Goal: Browse casually

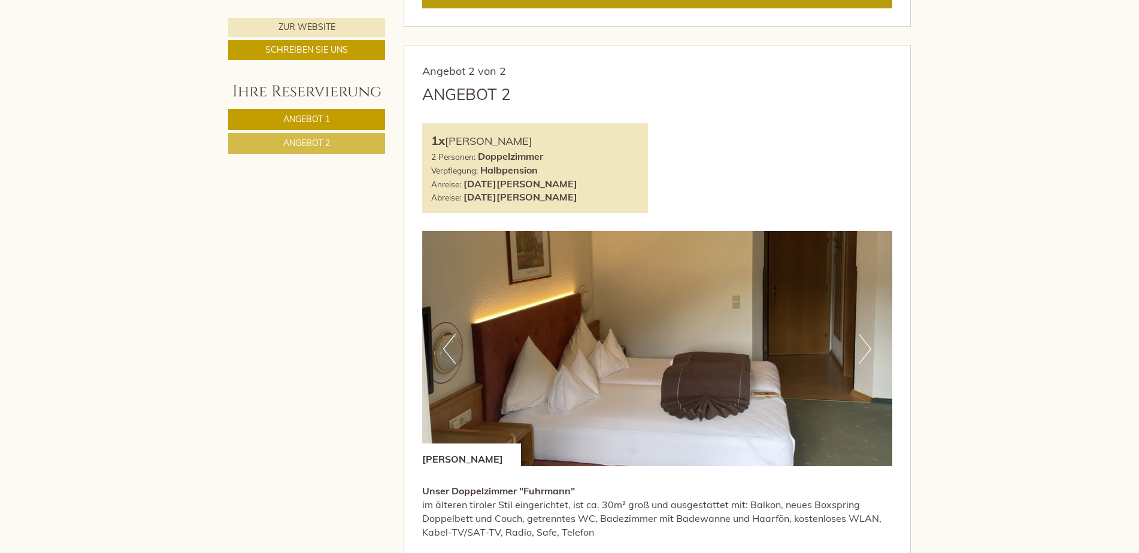
scroll to position [1437, 0]
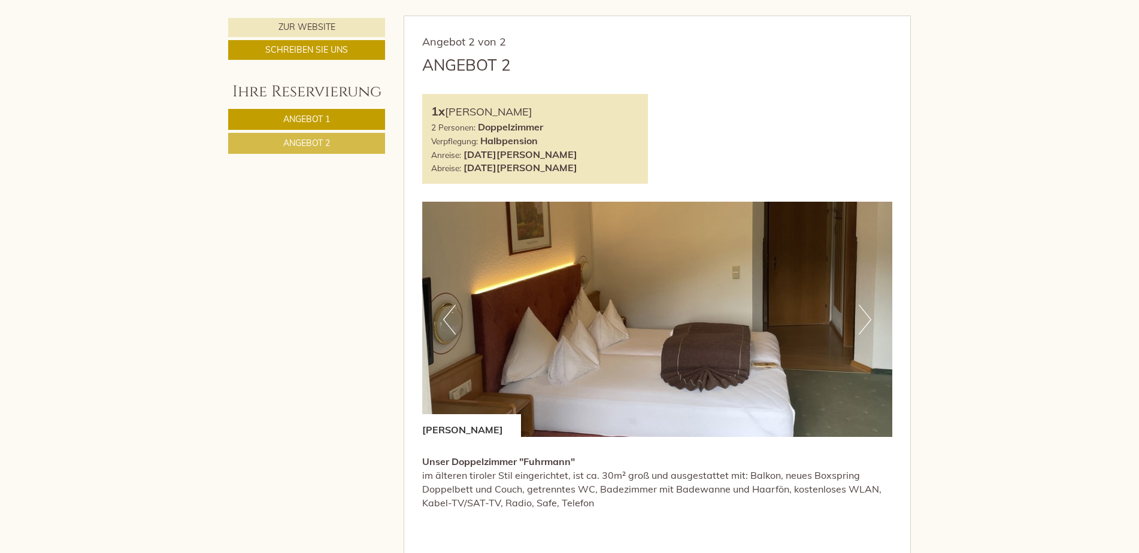
click at [875, 316] on img at bounding box center [657, 319] width 471 height 235
click at [865, 319] on button "Next" at bounding box center [865, 320] width 13 height 30
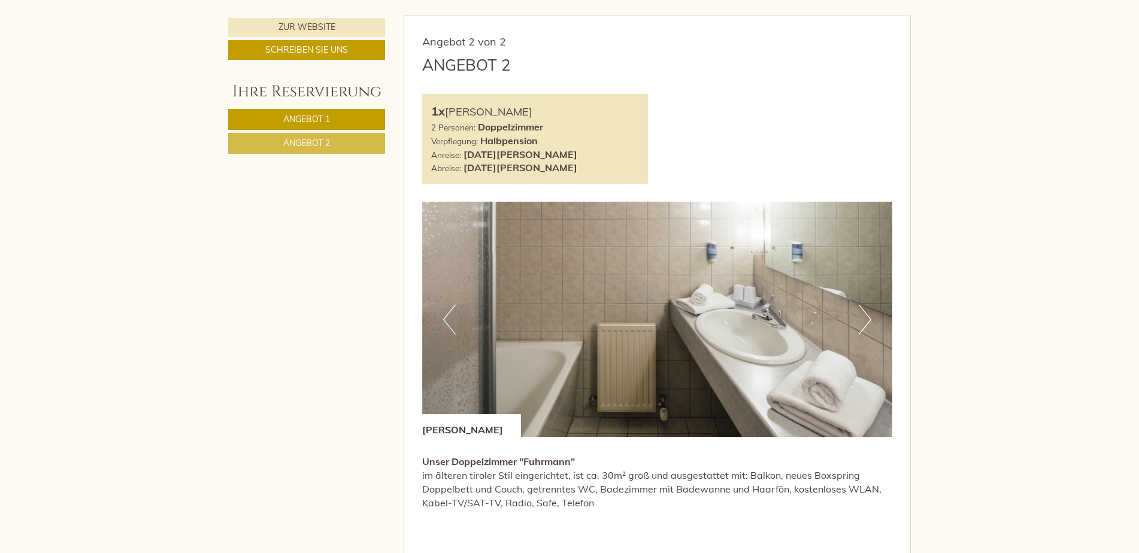
click at [865, 319] on button "Next" at bounding box center [865, 320] width 13 height 30
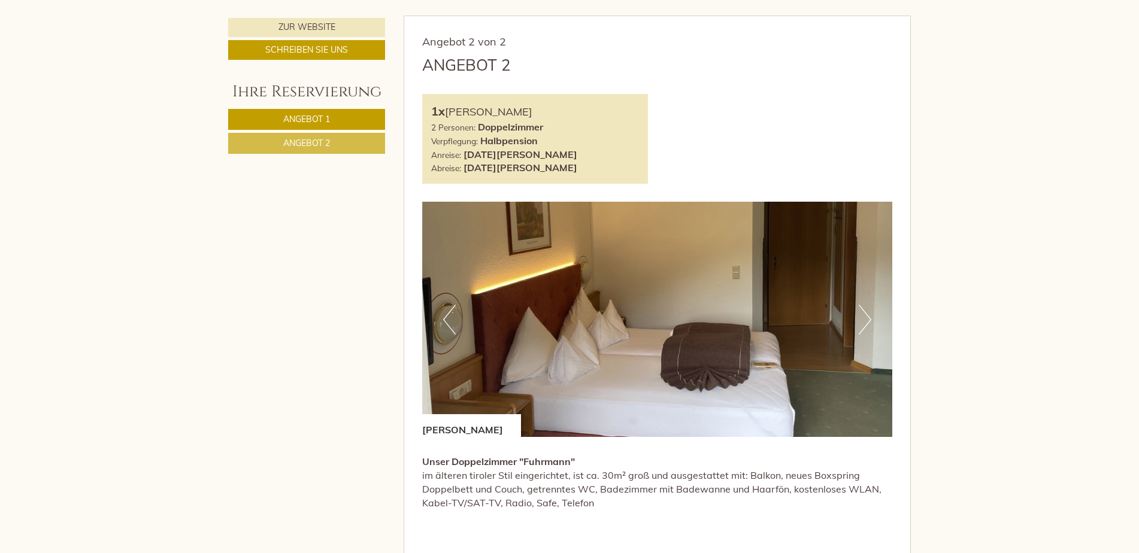
click at [865, 319] on button "Next" at bounding box center [865, 320] width 13 height 30
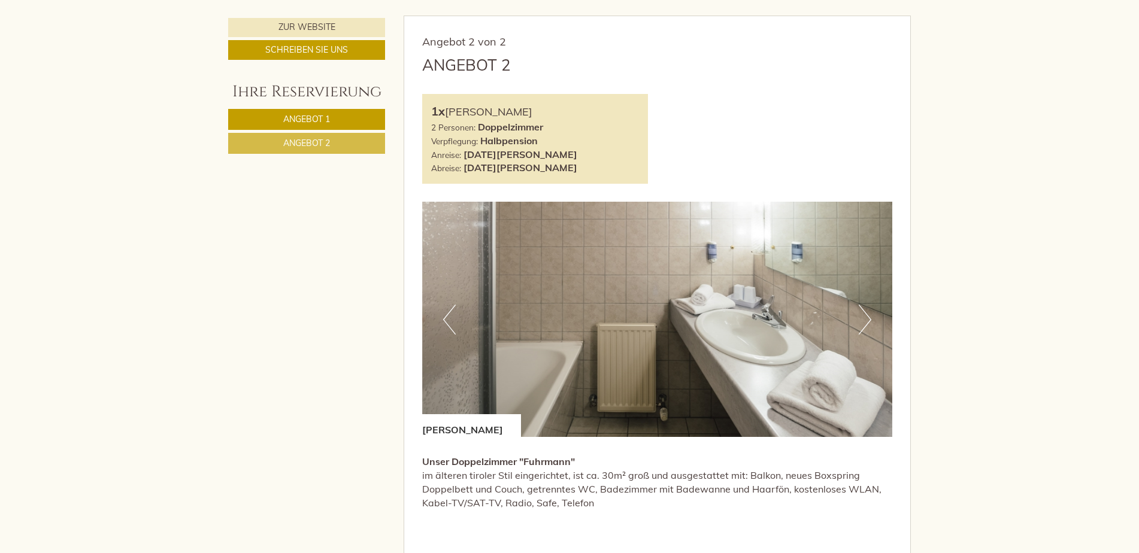
click at [865, 319] on button "Next" at bounding box center [865, 320] width 13 height 30
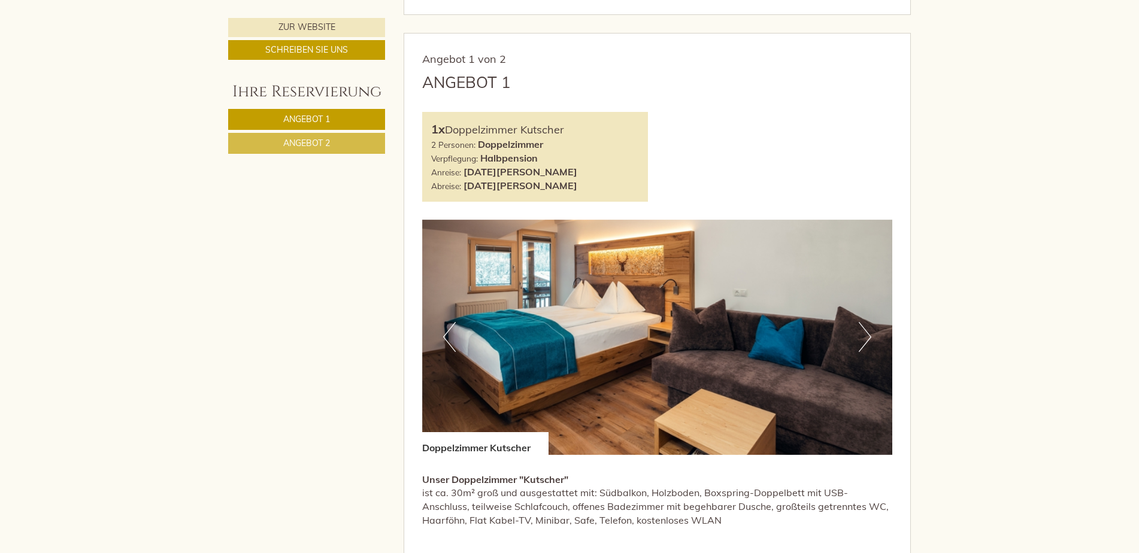
scroll to position [659, 0]
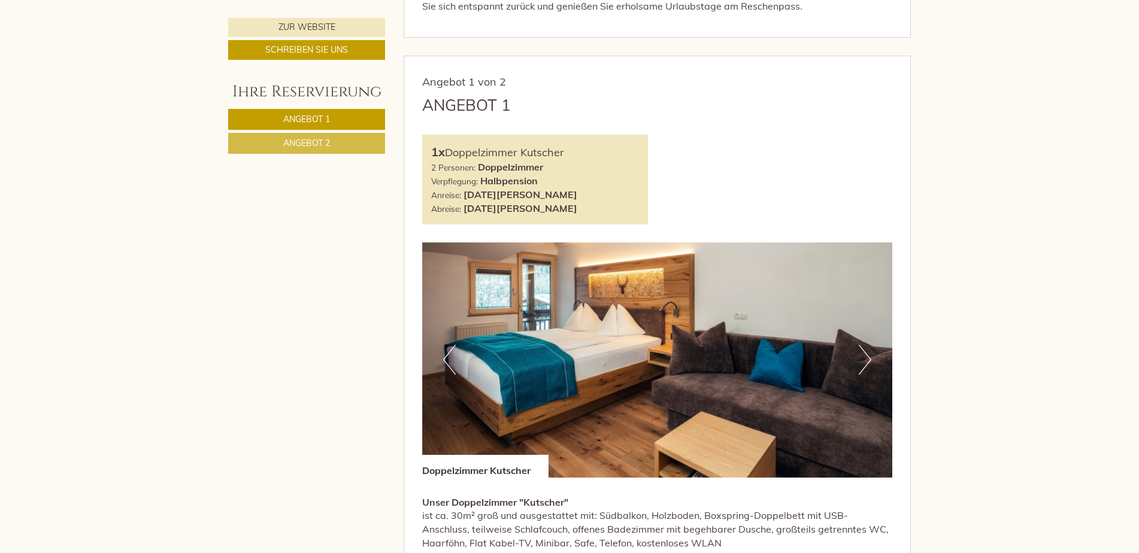
click at [868, 357] on button "Next" at bounding box center [865, 360] width 13 height 30
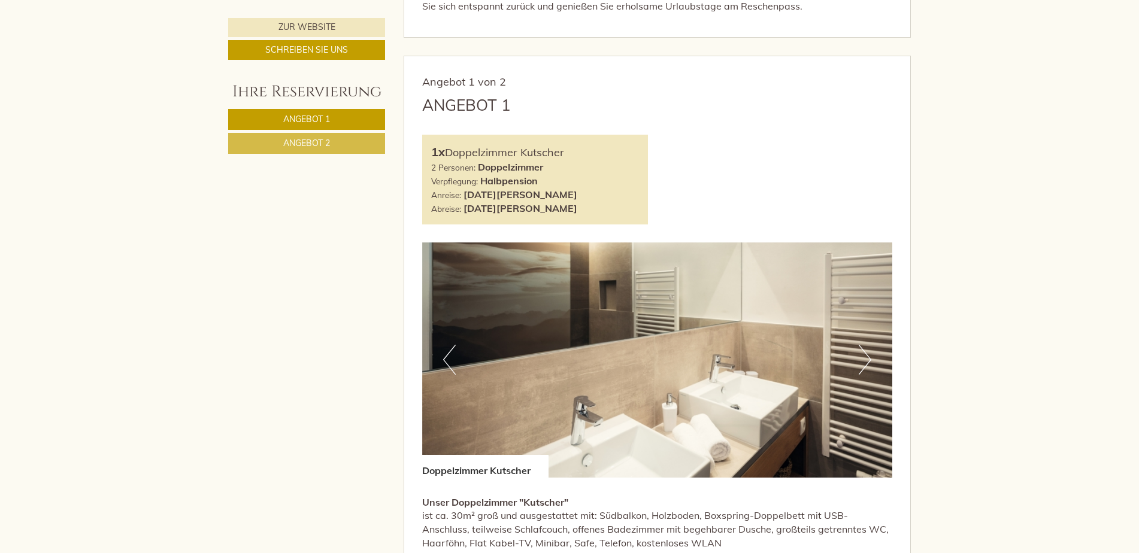
click at [868, 357] on button "Next" at bounding box center [865, 360] width 13 height 30
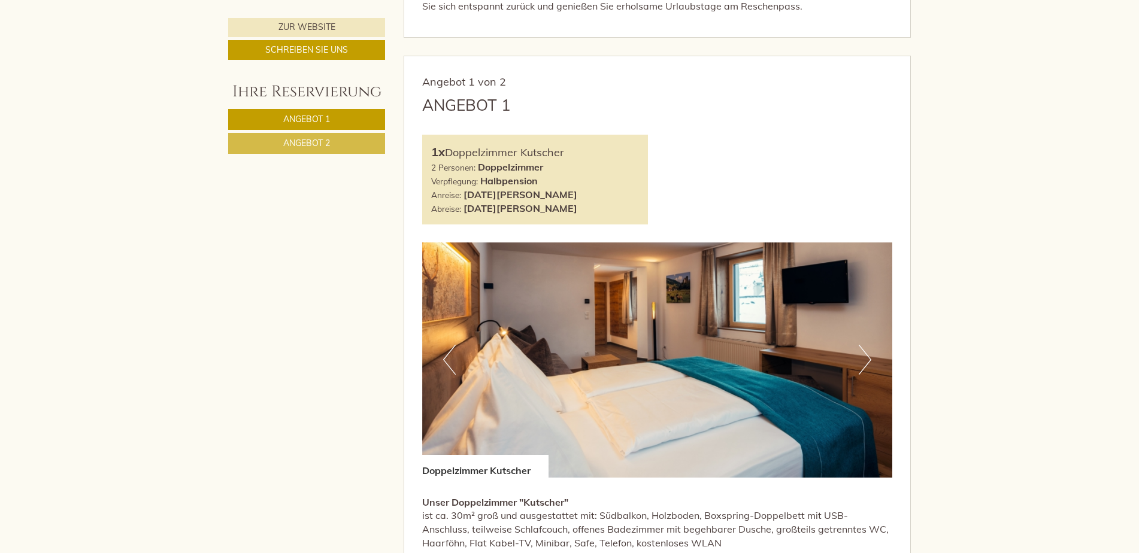
click at [868, 357] on button "Next" at bounding box center [865, 360] width 13 height 30
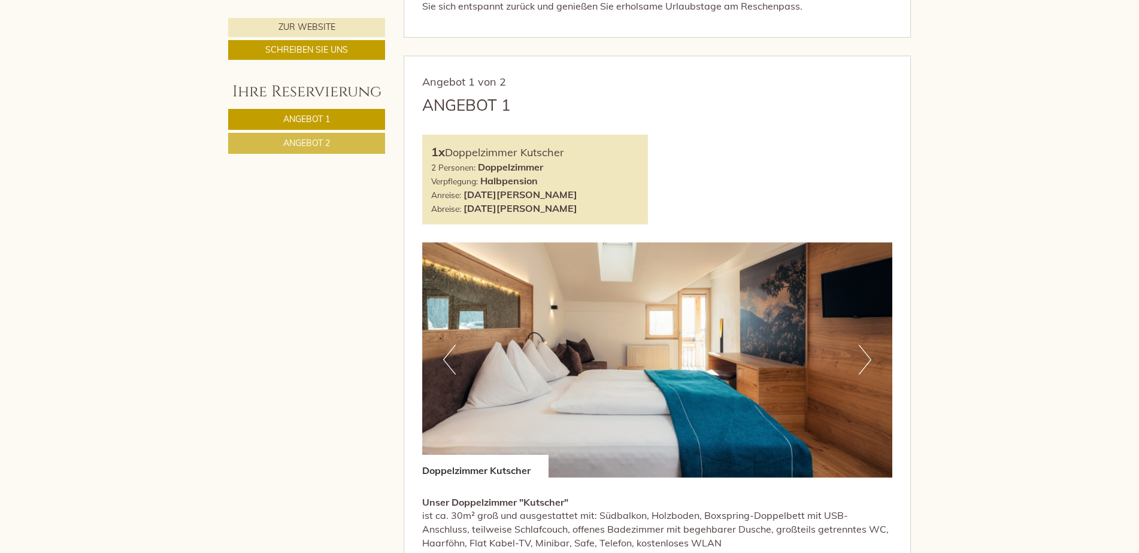
click at [868, 357] on button "Next" at bounding box center [865, 360] width 13 height 30
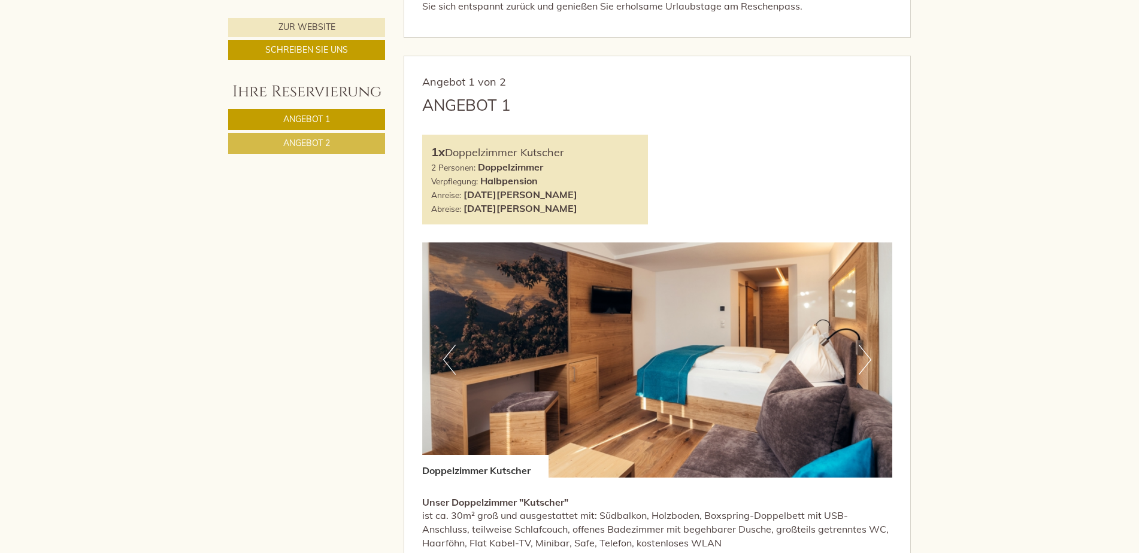
click at [868, 357] on button "Next" at bounding box center [865, 360] width 13 height 30
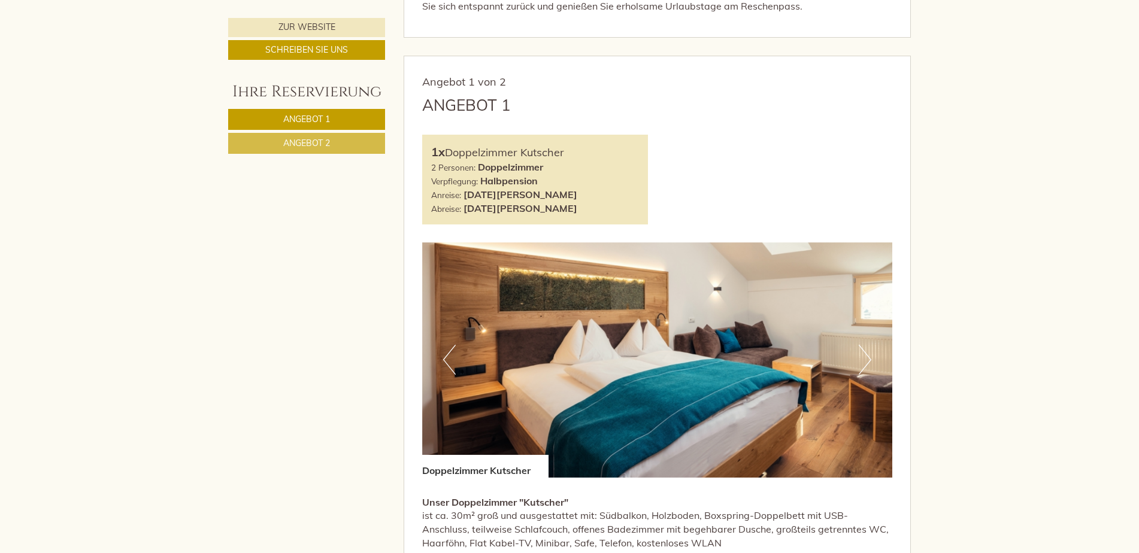
click at [868, 357] on button "Next" at bounding box center [865, 360] width 13 height 30
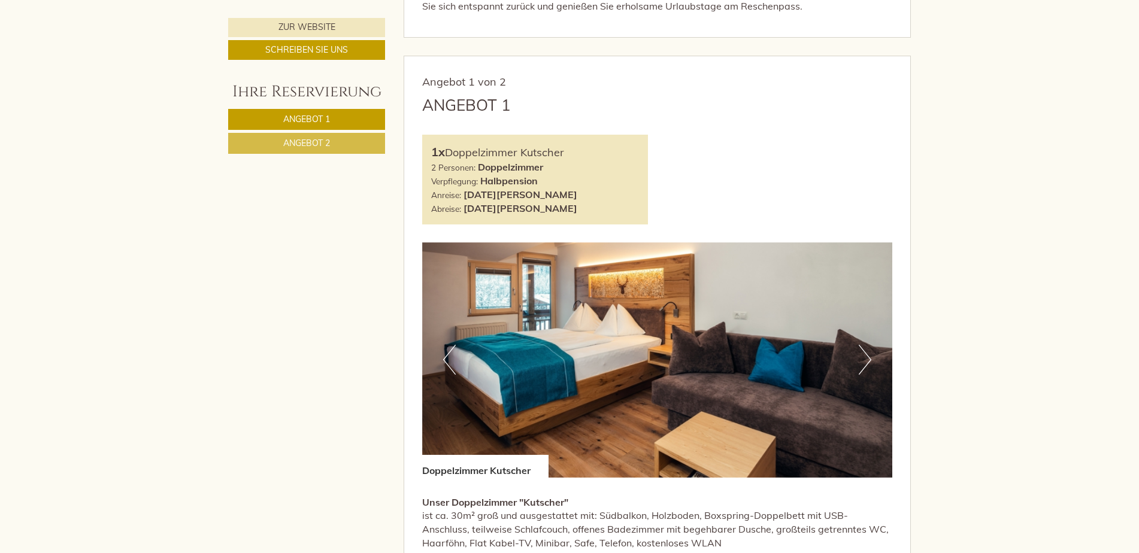
click at [868, 357] on button "Next" at bounding box center [865, 360] width 13 height 30
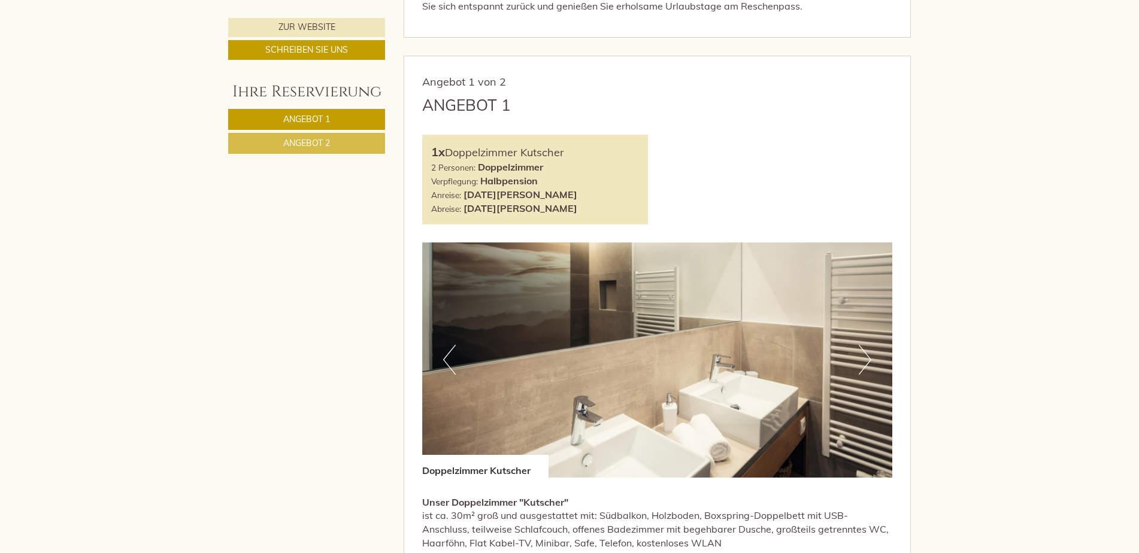
click at [868, 357] on button "Next" at bounding box center [865, 360] width 13 height 30
